Goal: Answer question/provide support: Share knowledge or assist other users

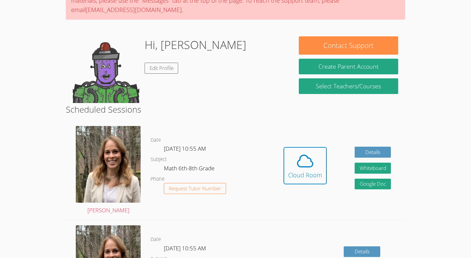
scroll to position [84, 0]
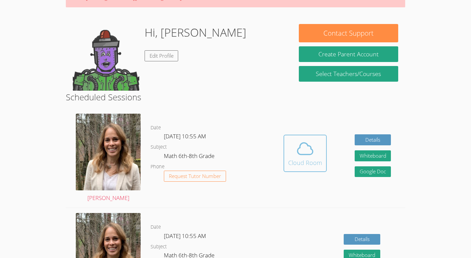
click at [306, 151] on icon at bounding box center [305, 148] width 19 height 19
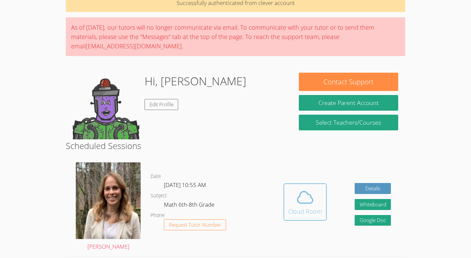
scroll to position [0, 0]
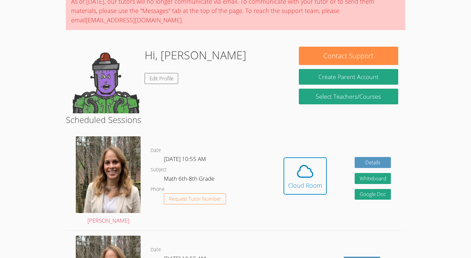
scroll to position [62, 0]
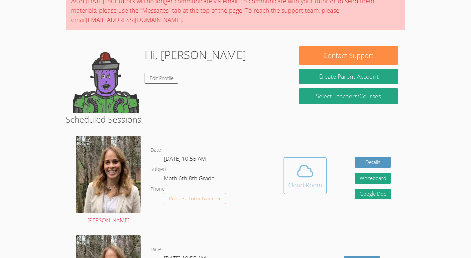
click at [305, 174] on icon at bounding box center [305, 170] width 19 height 19
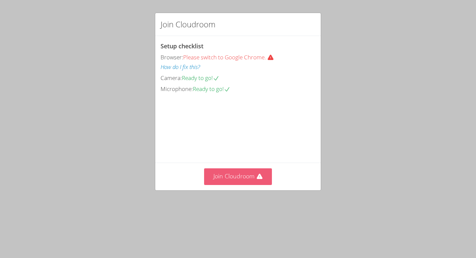
click at [228, 184] on button "Join Cloudroom" at bounding box center [238, 176] width 68 height 16
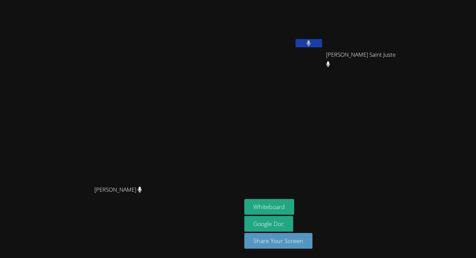
click at [134, 190] on span "[PERSON_NAME]" at bounding box center [118, 190] width 48 height 10
click at [295, 207] on button "Whiteboard" at bounding box center [270, 207] width 50 height 16
click at [324, 52] on div "[PERSON_NAME] [PERSON_NAME]" at bounding box center [284, 38] width 79 height 71
click at [311, 41] on icon at bounding box center [309, 43] width 4 height 6
click at [322, 44] on button at bounding box center [309, 43] width 27 height 8
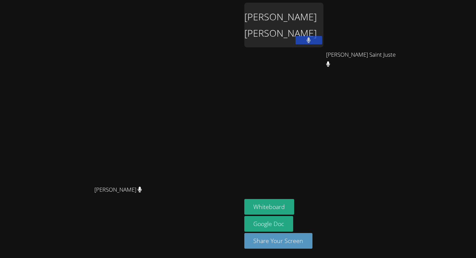
click at [324, 18] on div "[PERSON_NAME] [PERSON_NAME]" at bounding box center [284, 25] width 79 height 45
click at [324, 21] on div "[PERSON_NAME] [PERSON_NAME]" at bounding box center [284, 25] width 79 height 45
click at [324, 34] on div "[PERSON_NAME] [PERSON_NAME]" at bounding box center [284, 25] width 79 height 45
click at [324, 31] on div "[PERSON_NAME] [PERSON_NAME]" at bounding box center [284, 25] width 79 height 45
click at [324, 27] on div "[PERSON_NAME] [PERSON_NAME]" at bounding box center [284, 25] width 79 height 45
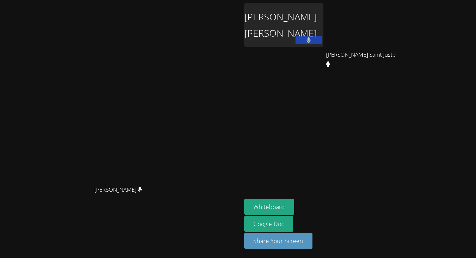
click at [324, 24] on div "[PERSON_NAME] [PERSON_NAME]" at bounding box center [284, 25] width 79 height 45
click at [324, 14] on div "[PERSON_NAME] [PERSON_NAME]" at bounding box center [284, 25] width 79 height 45
click at [324, 9] on div "[PERSON_NAME] [PERSON_NAME]" at bounding box center [284, 25] width 79 height 45
click at [324, 11] on div "[PERSON_NAME] [PERSON_NAME]" at bounding box center [284, 25] width 79 height 45
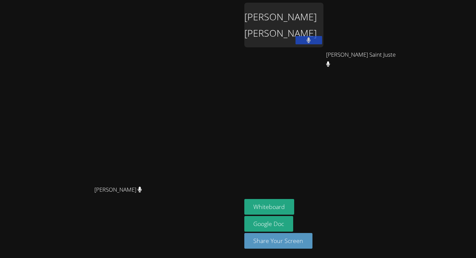
click at [324, 13] on div "[PERSON_NAME] [PERSON_NAME]" at bounding box center [284, 25] width 79 height 45
click at [324, 18] on div "[PERSON_NAME] [PERSON_NAME]" at bounding box center [284, 25] width 79 height 45
click at [324, 22] on div "[PERSON_NAME] [PERSON_NAME]" at bounding box center [284, 25] width 79 height 45
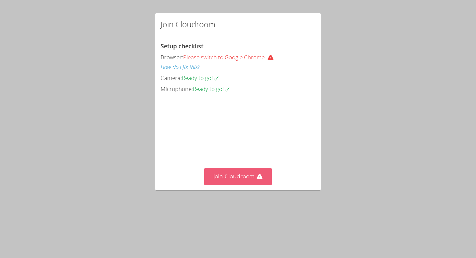
click at [257, 179] on icon at bounding box center [260, 175] width 6 height 5
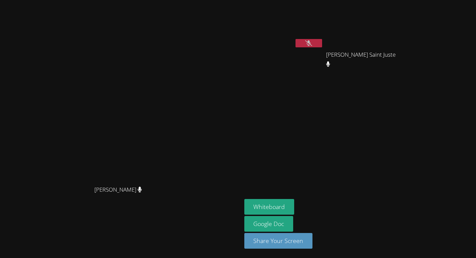
click at [312, 44] on icon at bounding box center [308, 43] width 7 height 6
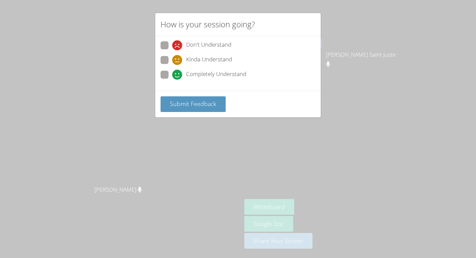
click at [196, 67] on div "Kinda Understand" at bounding box center [238, 62] width 155 height 12
click at [196, 72] on span "Completely Understand" at bounding box center [216, 75] width 60 height 10
click at [178, 72] on input "Completely Understand" at bounding box center [175, 74] width 6 height 6
radio input "true"
click at [196, 100] on span "Submit Feedback" at bounding box center [193, 103] width 47 height 8
